Goal: Task Accomplishment & Management: Manage account settings

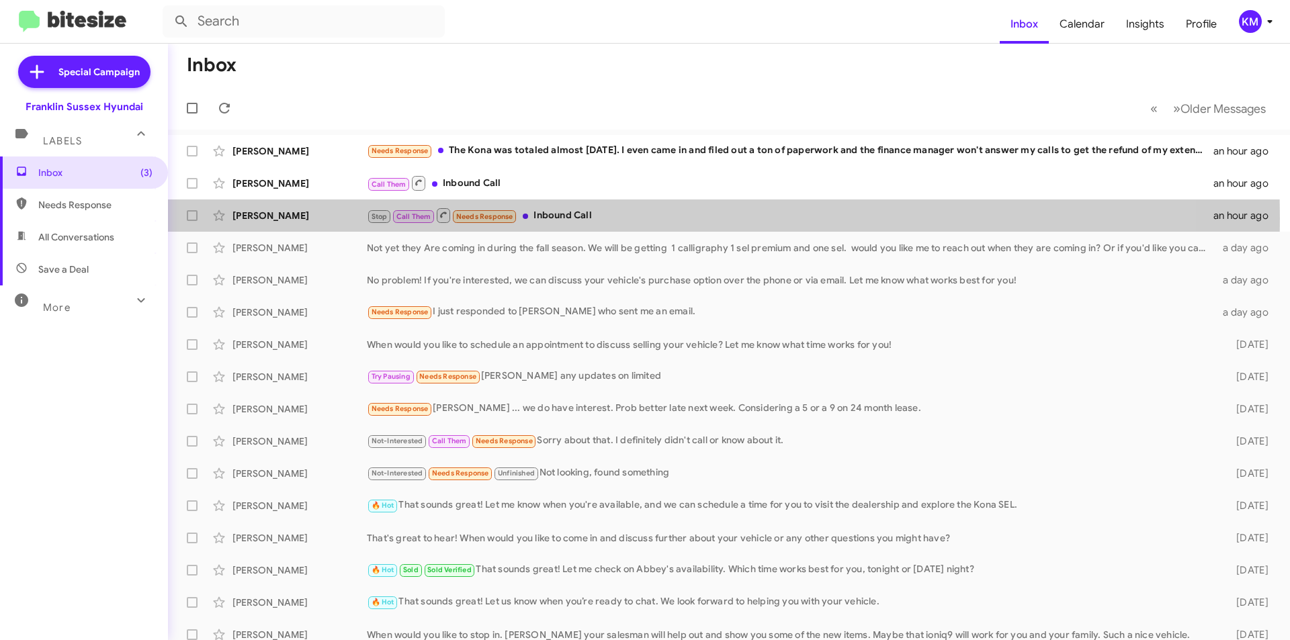
click at [555, 218] on div "Stop Call Them Needs Response Inbound Call" at bounding box center [790, 215] width 847 height 17
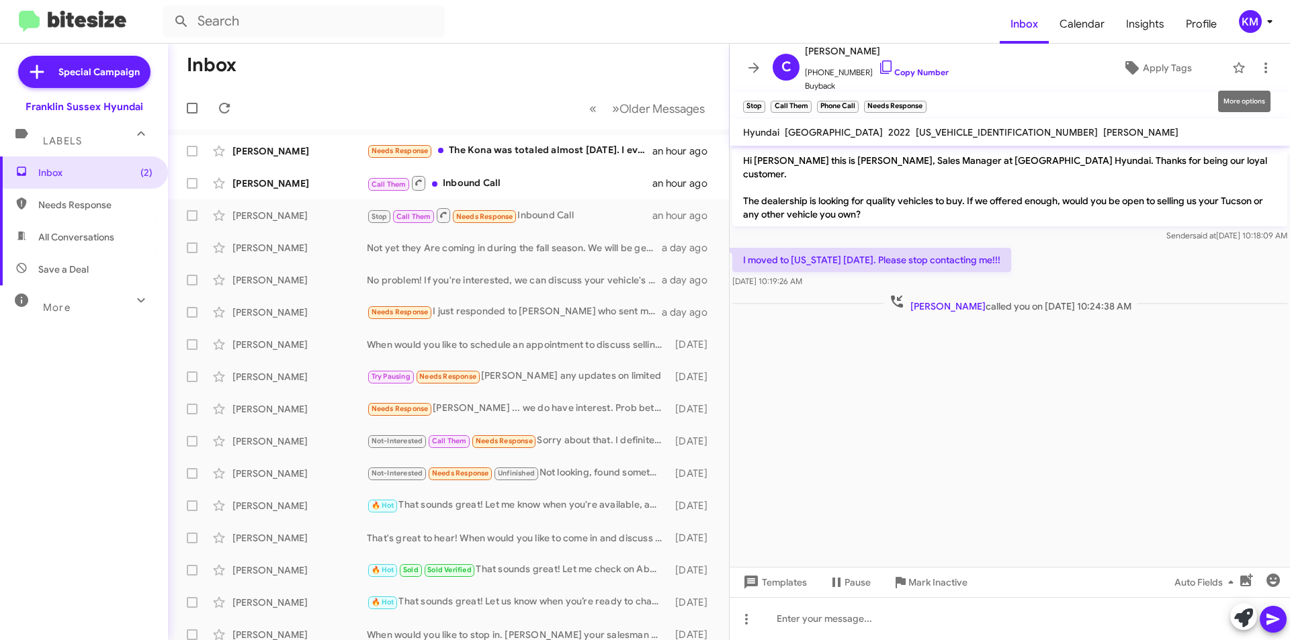
click at [1258, 63] on icon at bounding box center [1266, 68] width 16 height 16
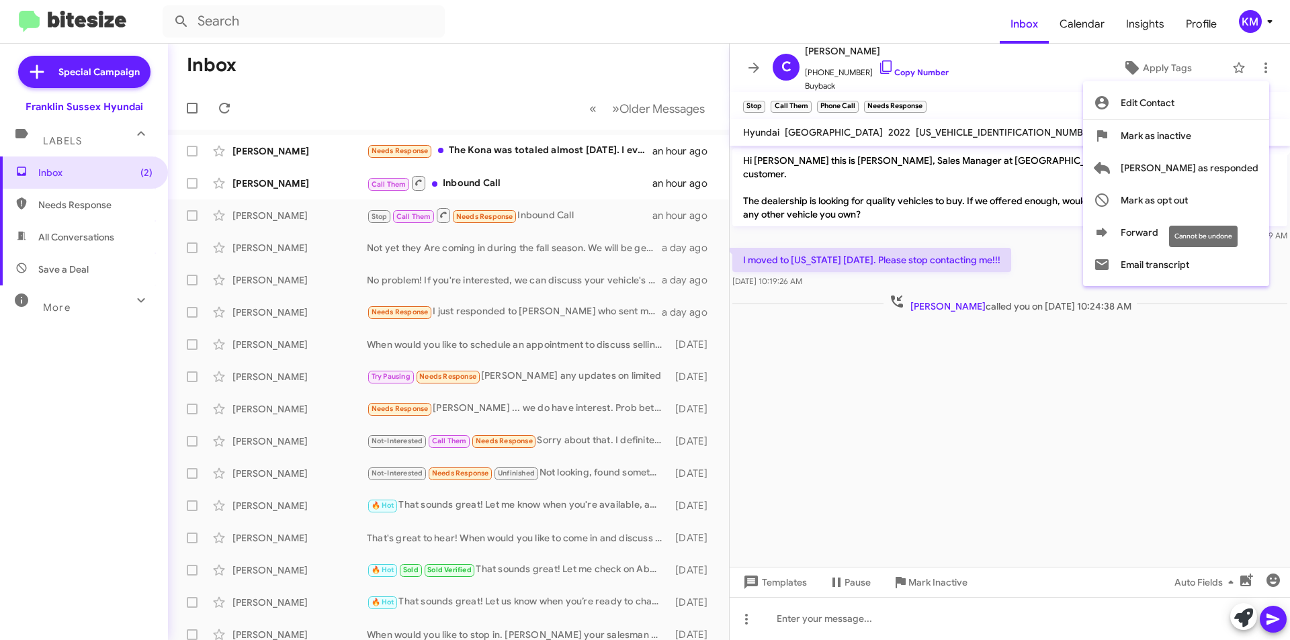
click at [1188, 202] on span "Mark as opt out" at bounding box center [1154, 200] width 67 height 32
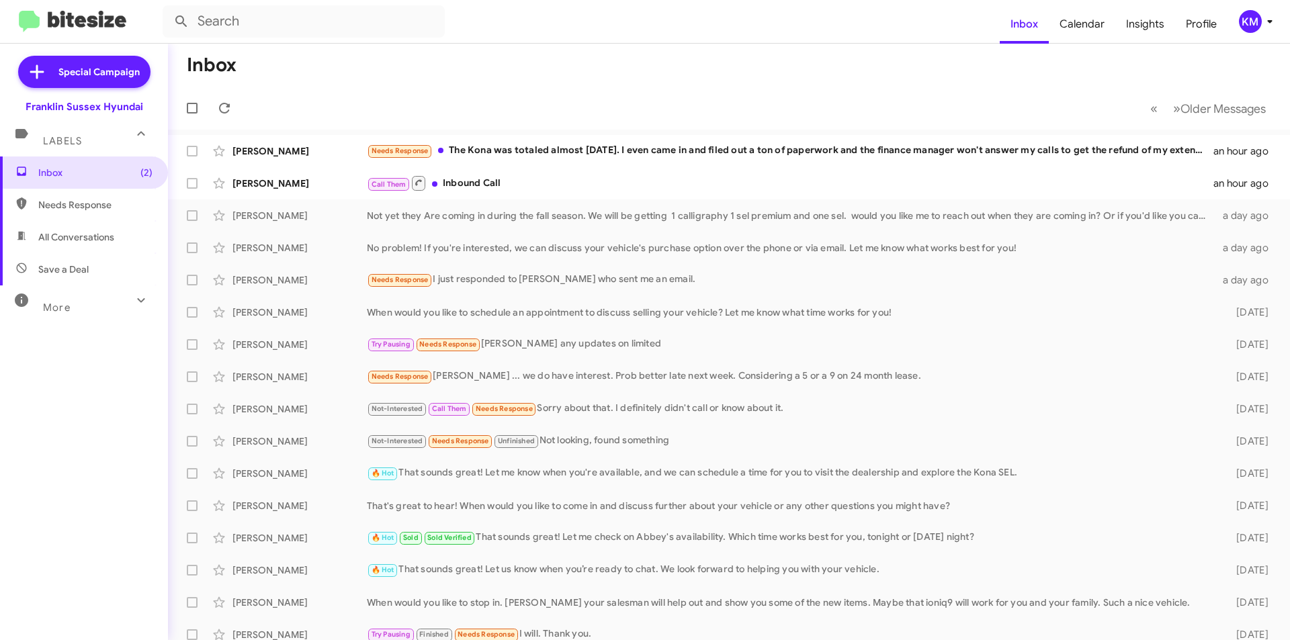
click at [489, 175] on div "Call Them Inbound Call" at bounding box center [790, 183] width 847 height 17
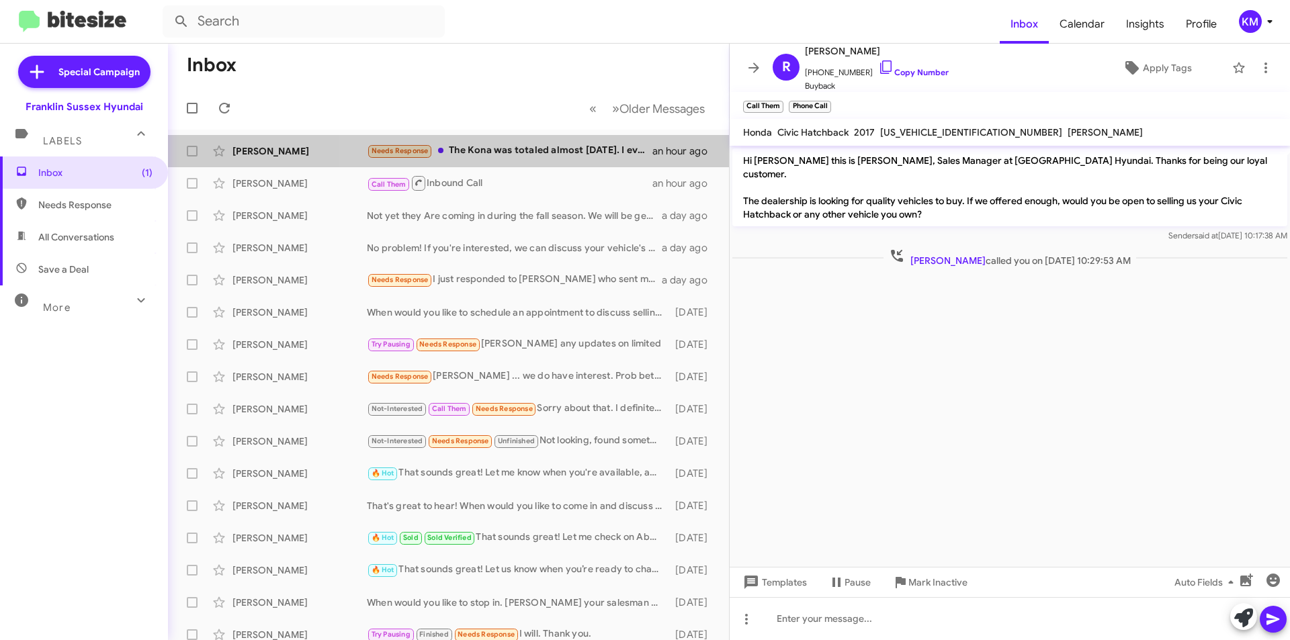
click at [516, 155] on div "Needs Response The Kona was totaled almost [DATE]. I even came in and filed out…" at bounding box center [510, 150] width 286 height 15
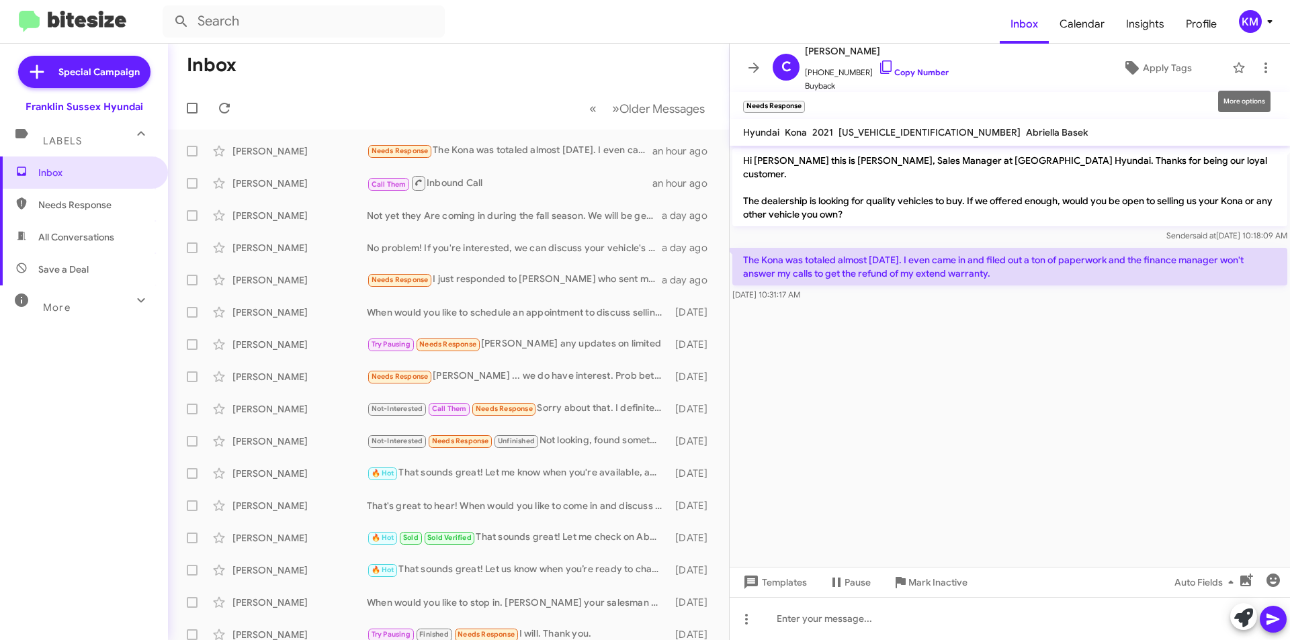
click at [1258, 62] on icon at bounding box center [1266, 68] width 16 height 16
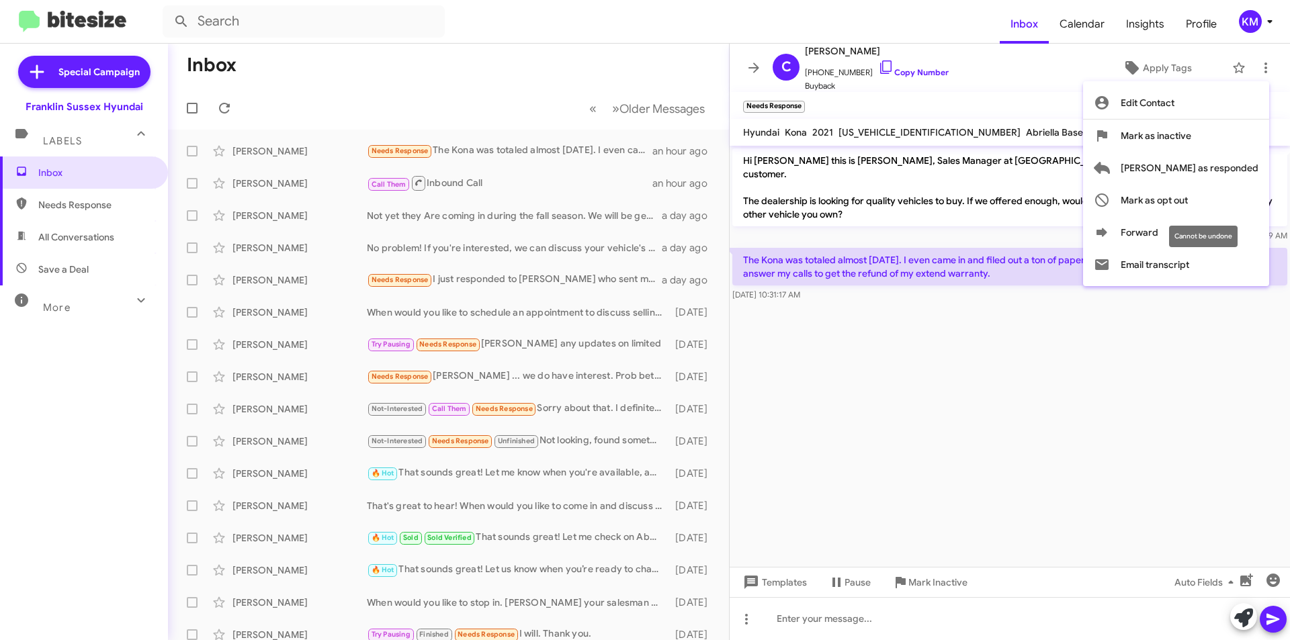
click at [1188, 202] on span "Mark as opt out" at bounding box center [1154, 200] width 67 height 32
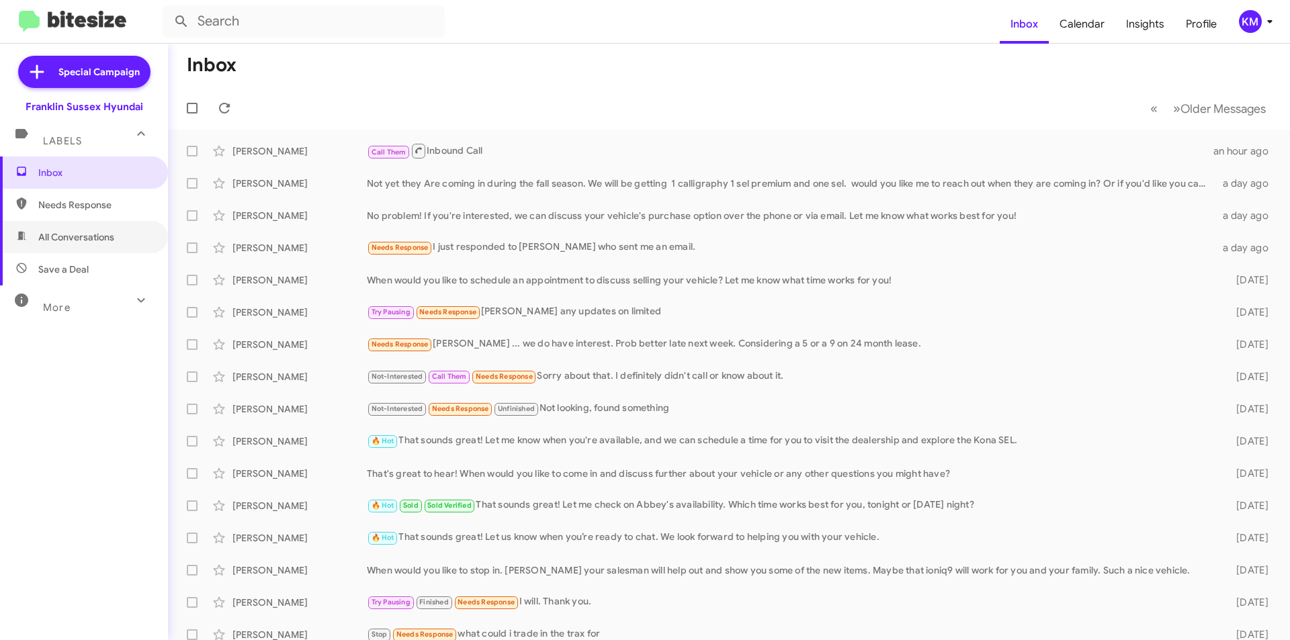
click at [91, 237] on span "All Conversations" at bounding box center [76, 237] width 76 height 13
type input "in:all-conversations"
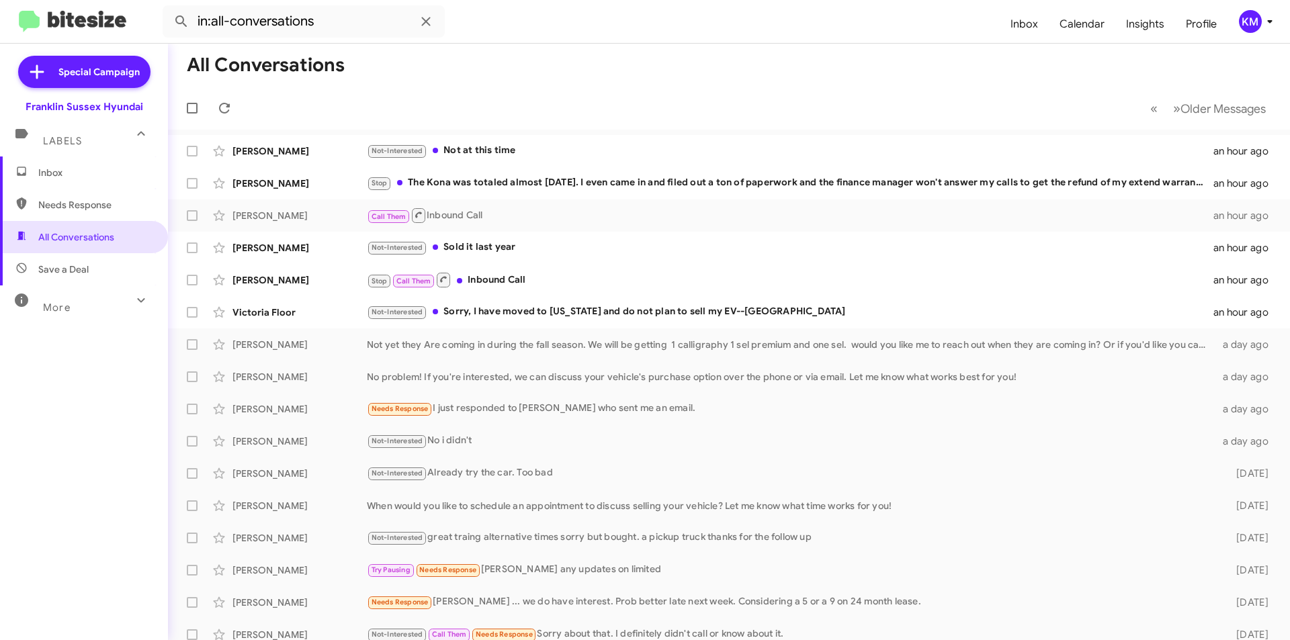
click at [495, 319] on div "Not-Interested Sorry, I have moved to [US_STATE] and do not plan to sell my EV-…" at bounding box center [790, 311] width 847 height 15
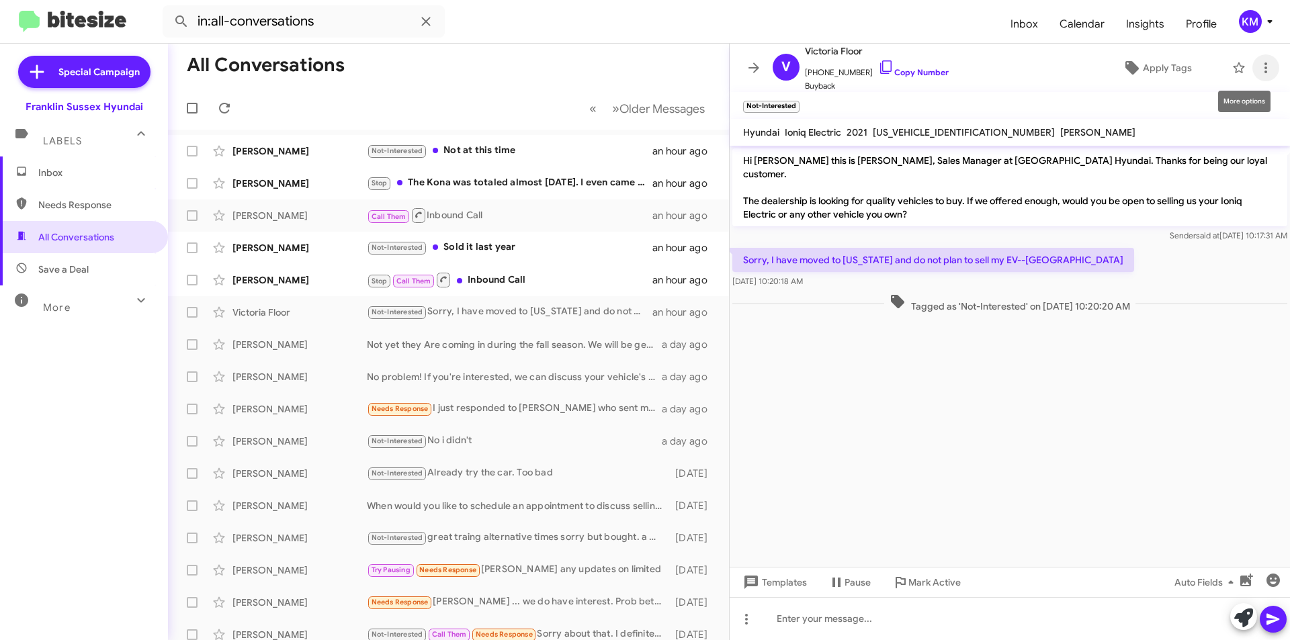
click at [1265, 67] on icon at bounding box center [1266, 67] width 3 height 11
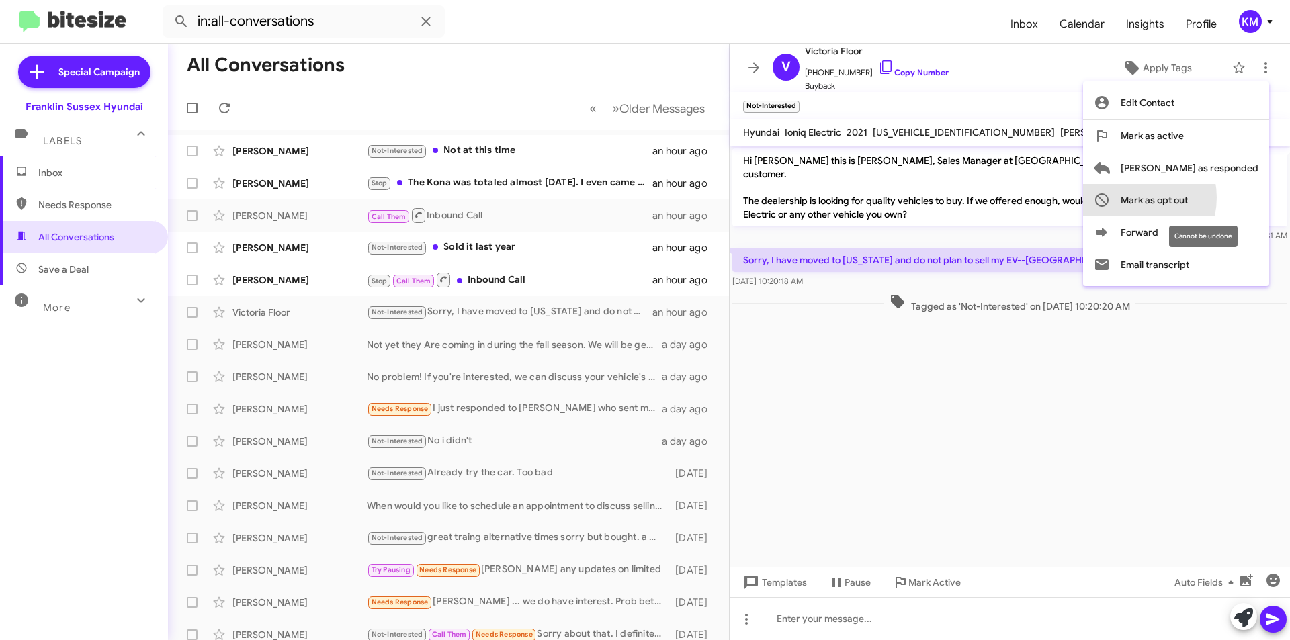
click at [1183, 198] on span "Mark as opt out" at bounding box center [1154, 200] width 67 height 32
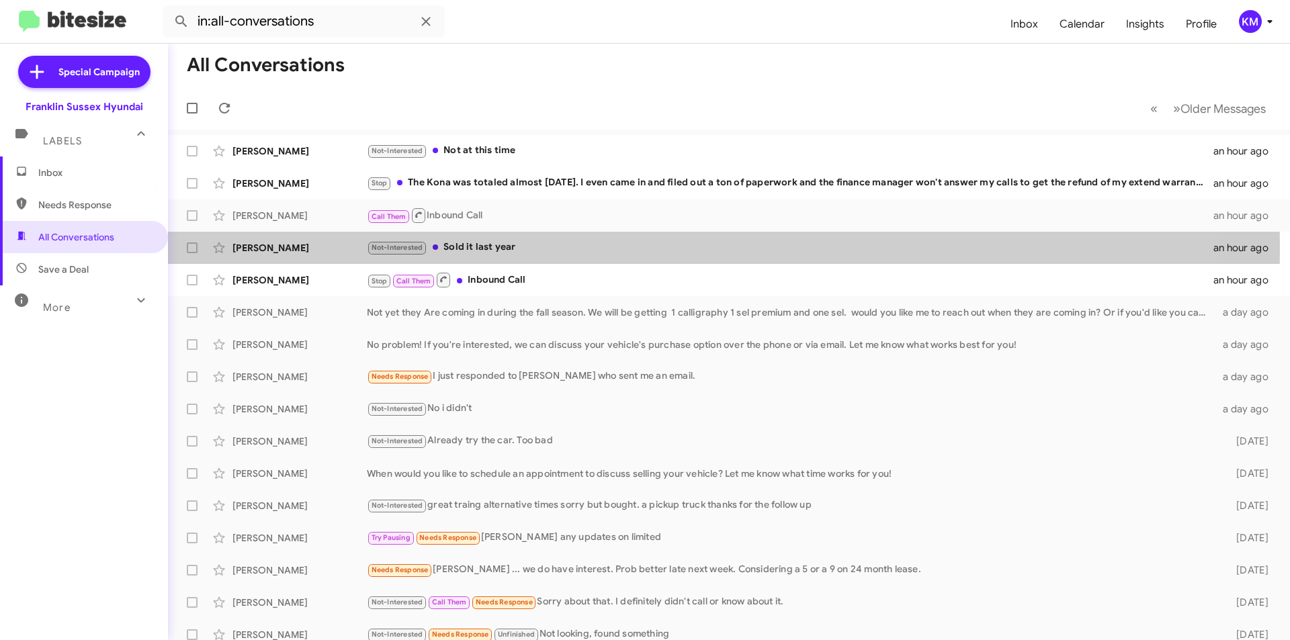
click at [480, 248] on div "Not-Interested Sold it last year" at bounding box center [790, 247] width 847 height 15
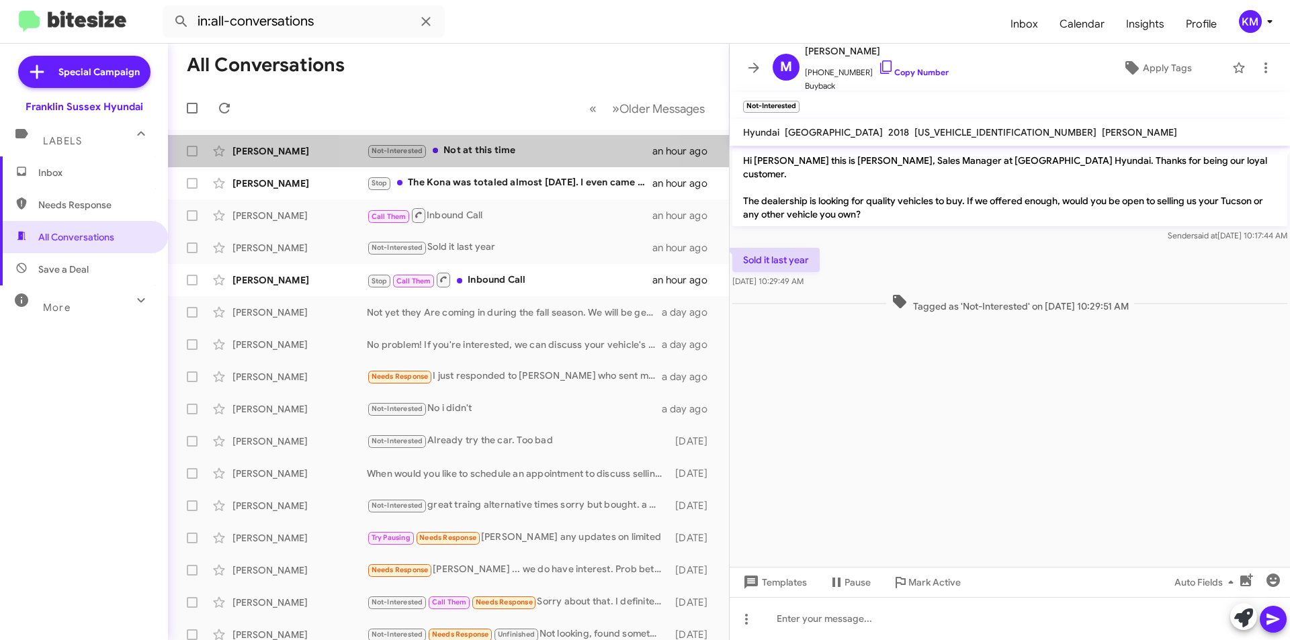
click at [519, 156] on div "Not-Interested Not at this time" at bounding box center [510, 150] width 286 height 15
